Goal: Entertainment & Leisure: Consume media (video, audio)

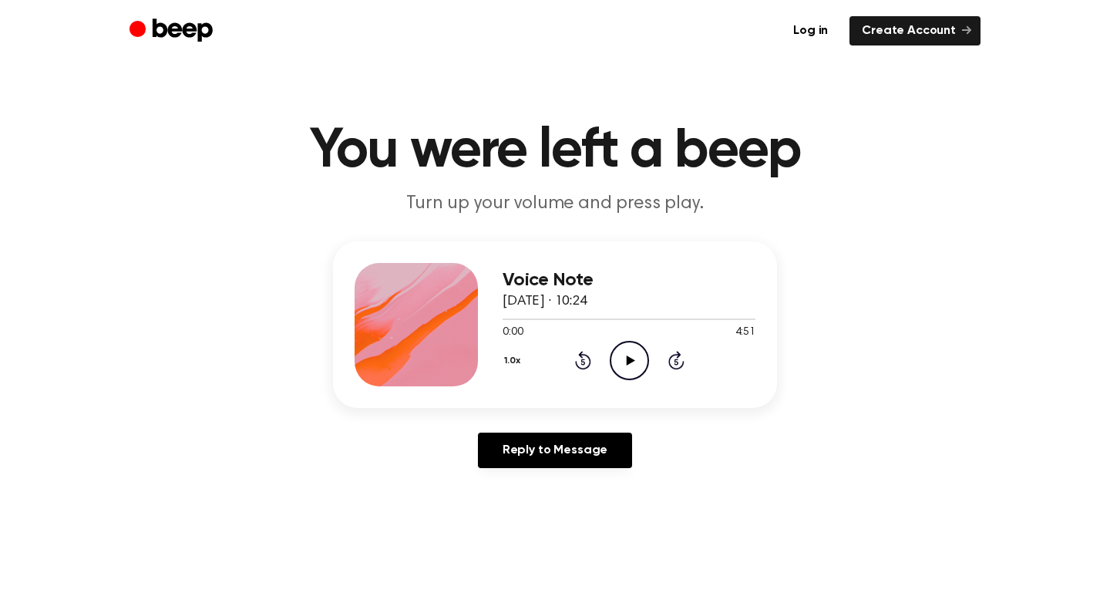
click at [625, 354] on icon "Play Audio" at bounding box center [629, 360] width 39 height 39
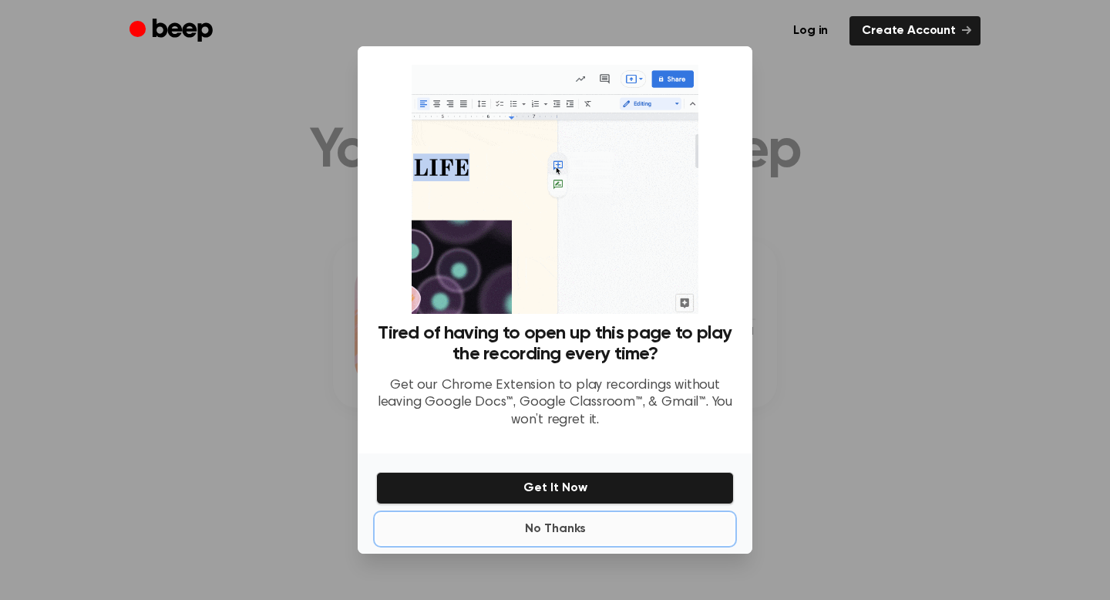
click at [569, 531] on button "No Thanks" at bounding box center [555, 528] width 358 height 31
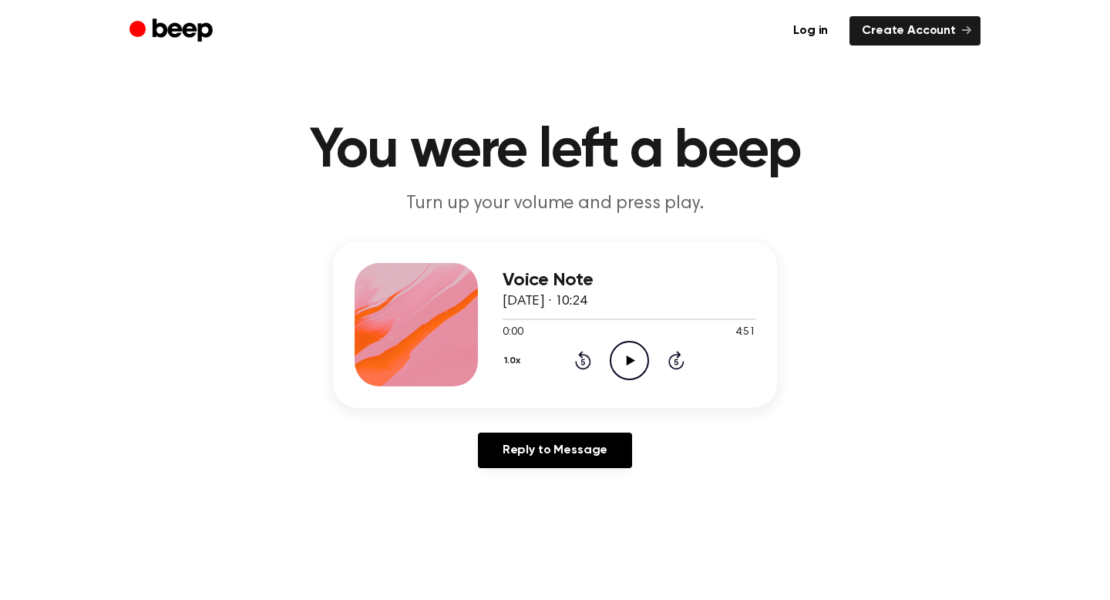
click at [621, 358] on icon "Play Audio" at bounding box center [629, 360] width 39 height 39
click at [516, 318] on div at bounding box center [518, 319] width 30 height 2
drag, startPoint x: 517, startPoint y: 317, endPoint x: 489, endPoint y: 317, distance: 28.5
click at [489, 317] on div "Voice Note [DATE] · 10:24 0:19 4:51 Your browser does not support the [object O…" at bounding box center [555, 324] width 444 height 166
drag, startPoint x: 518, startPoint y: 316, endPoint x: 478, endPoint y: 315, distance: 40.1
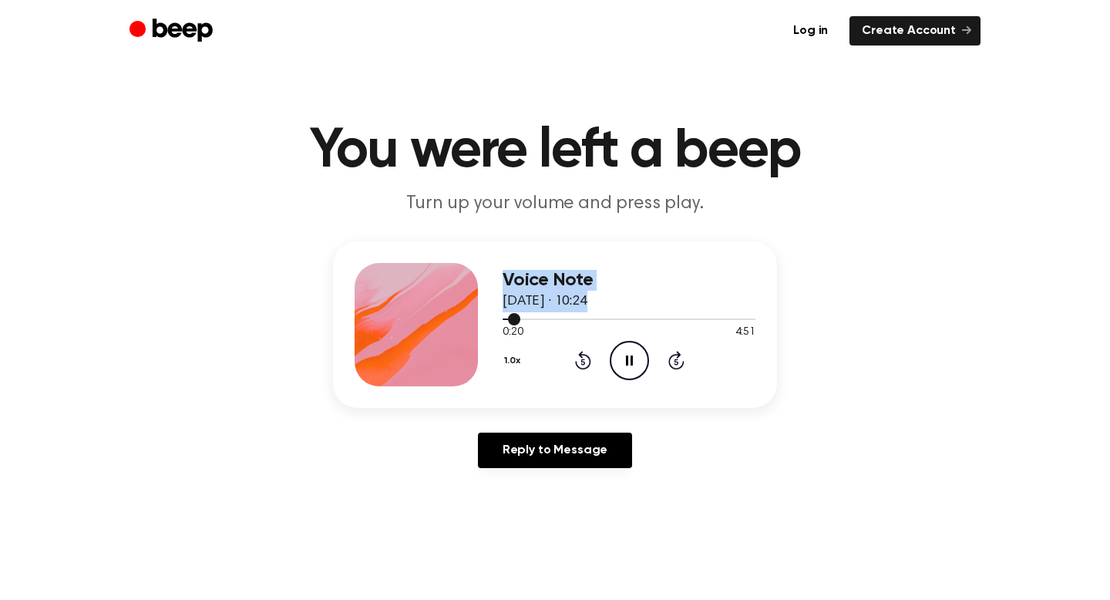
click at [478, 315] on div "Voice Note [DATE] · 10:24 0:20 4:51 Your browser does not support the [object O…" at bounding box center [555, 324] width 444 height 166
click at [578, 355] on icon at bounding box center [583, 360] width 16 height 18
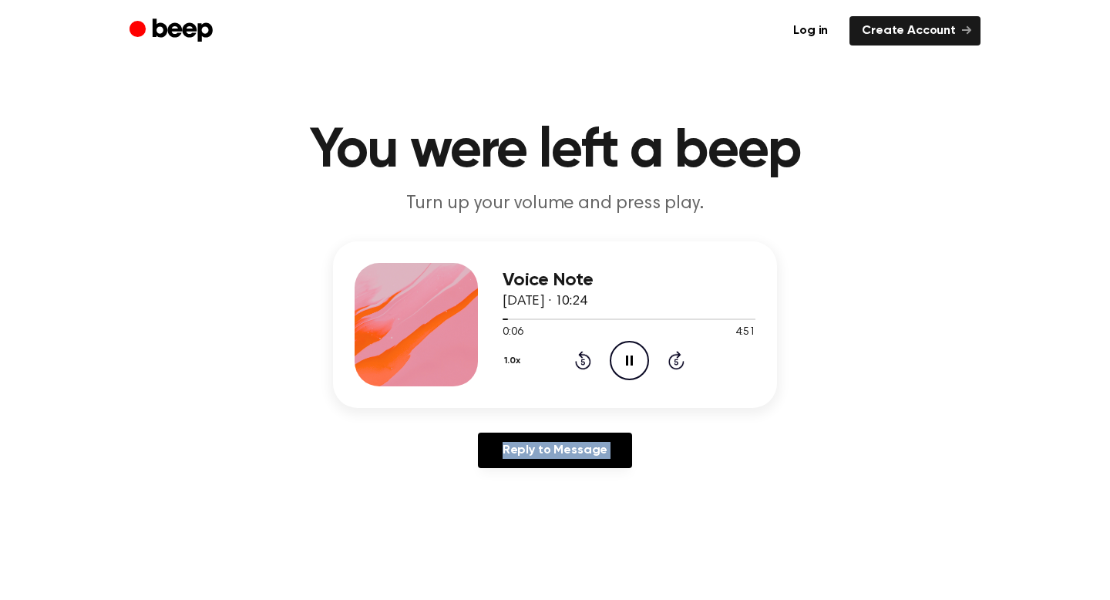
click at [578, 355] on icon at bounding box center [583, 360] width 16 height 18
click at [627, 351] on icon "Pause Audio" at bounding box center [629, 360] width 39 height 39
click at [634, 349] on icon "Play Audio" at bounding box center [629, 360] width 39 height 39
click at [632, 356] on icon at bounding box center [629, 360] width 7 height 10
click at [637, 359] on icon "Play Audio" at bounding box center [629, 360] width 39 height 39
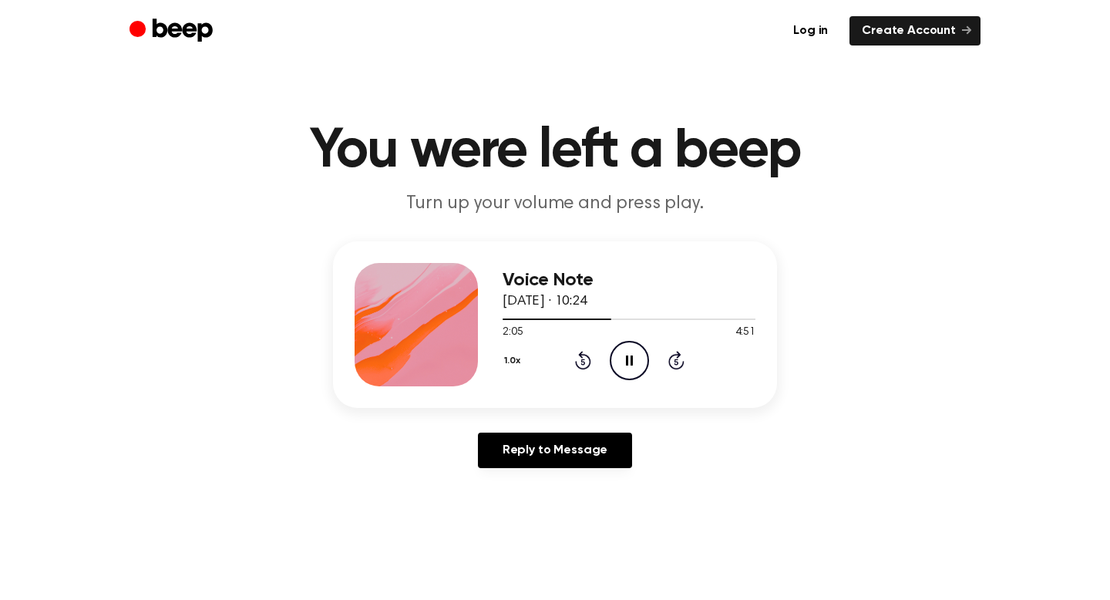
click at [587, 362] on icon "Rewind 5 seconds" at bounding box center [582, 360] width 17 height 20
click at [640, 351] on icon "Pause Audio" at bounding box center [629, 360] width 39 height 39
click at [623, 362] on icon "Play Audio" at bounding box center [629, 360] width 39 height 39
click at [587, 359] on icon "Rewind 5 seconds" at bounding box center [582, 360] width 17 height 20
click at [624, 355] on icon "Pause Audio" at bounding box center [629, 360] width 39 height 39
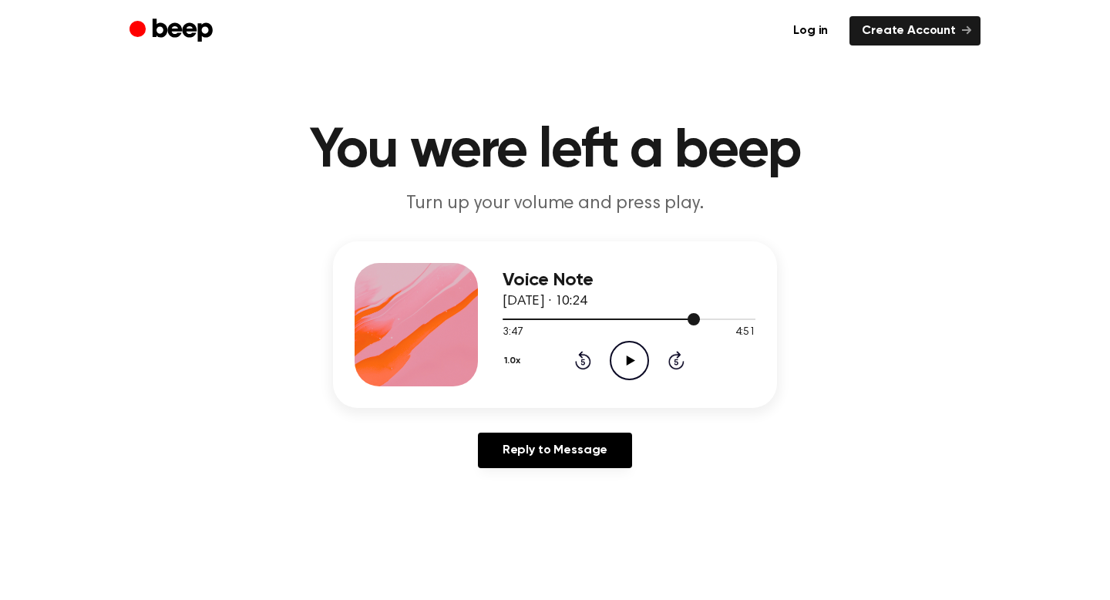
click at [687, 318] on div at bounding box center [601, 319] width 197 height 2
click at [580, 362] on icon "Rewind 5 seconds" at bounding box center [582, 360] width 17 height 20
click at [631, 361] on icon at bounding box center [630, 360] width 8 height 10
click at [639, 366] on icon "Pause Audio" at bounding box center [629, 360] width 39 height 39
click at [636, 354] on icon "Play Audio" at bounding box center [629, 360] width 39 height 39
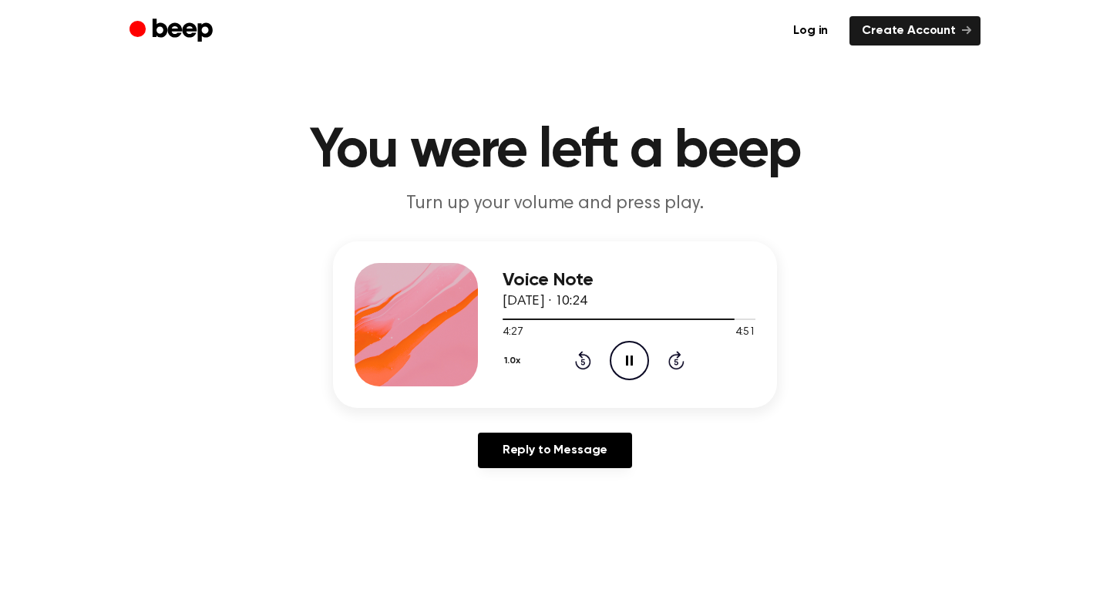
drag, startPoint x: 642, startPoint y: 298, endPoint x: 497, endPoint y: 273, distance: 147.1
click at [497, 273] on div "Voice Note [DATE] · 10:24 4:27 4:51 Your browser does not support the [object O…" at bounding box center [555, 324] width 444 height 166
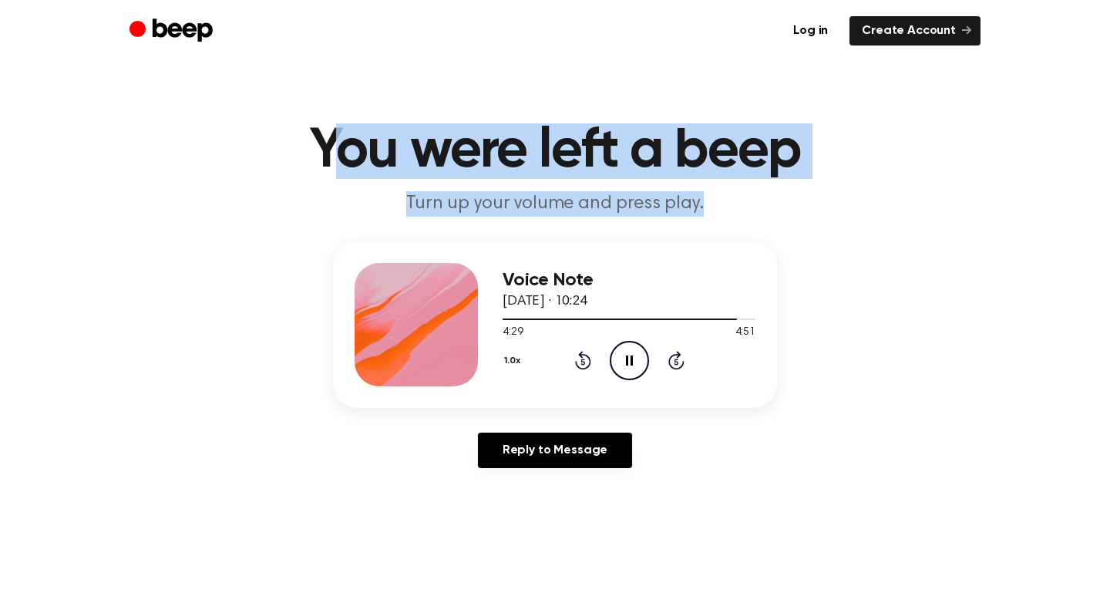
drag, startPoint x: 331, startPoint y: 142, endPoint x: 721, endPoint y: 198, distance: 393.3
click at [721, 200] on header "You were left a beep Turn up your volume and press play." at bounding box center [554, 169] width 1073 height 93
click at [721, 198] on p "Turn up your volume and press play." at bounding box center [555, 203] width 592 height 25
drag, startPoint x: 711, startPoint y: 200, endPoint x: 263, endPoint y: 128, distance: 453.5
click at [263, 128] on header "You were left a beep Turn up your volume and press play." at bounding box center [554, 169] width 1073 height 93
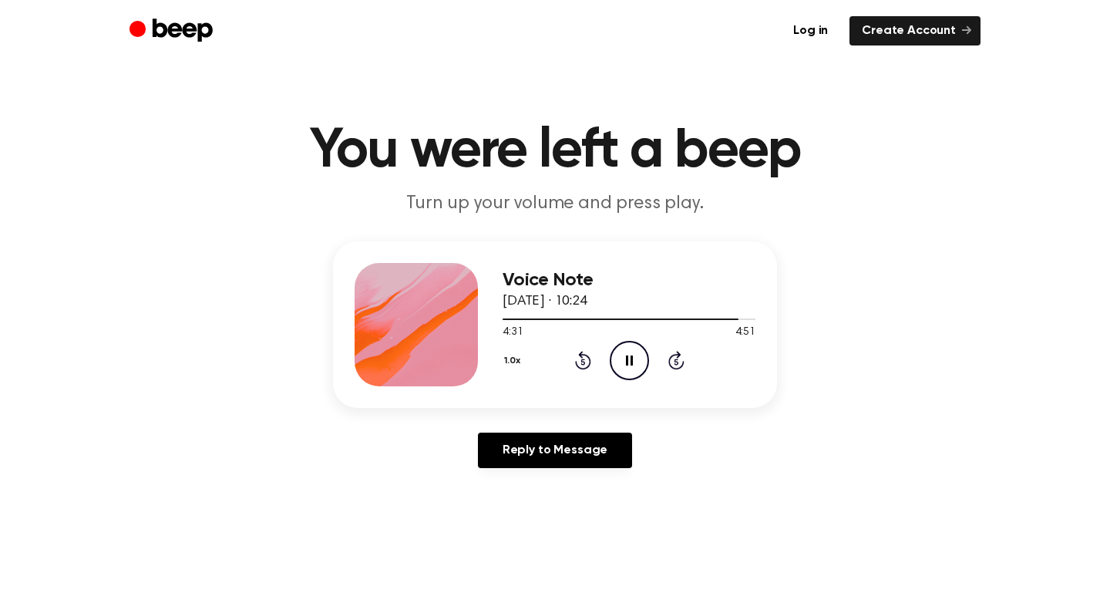
click at [271, 96] on main "You were left a beep Turn up your volume and press play. Voice Note [DATE] · 10…" at bounding box center [555, 475] width 1110 height 950
